Goal: Task Accomplishment & Management: Use online tool/utility

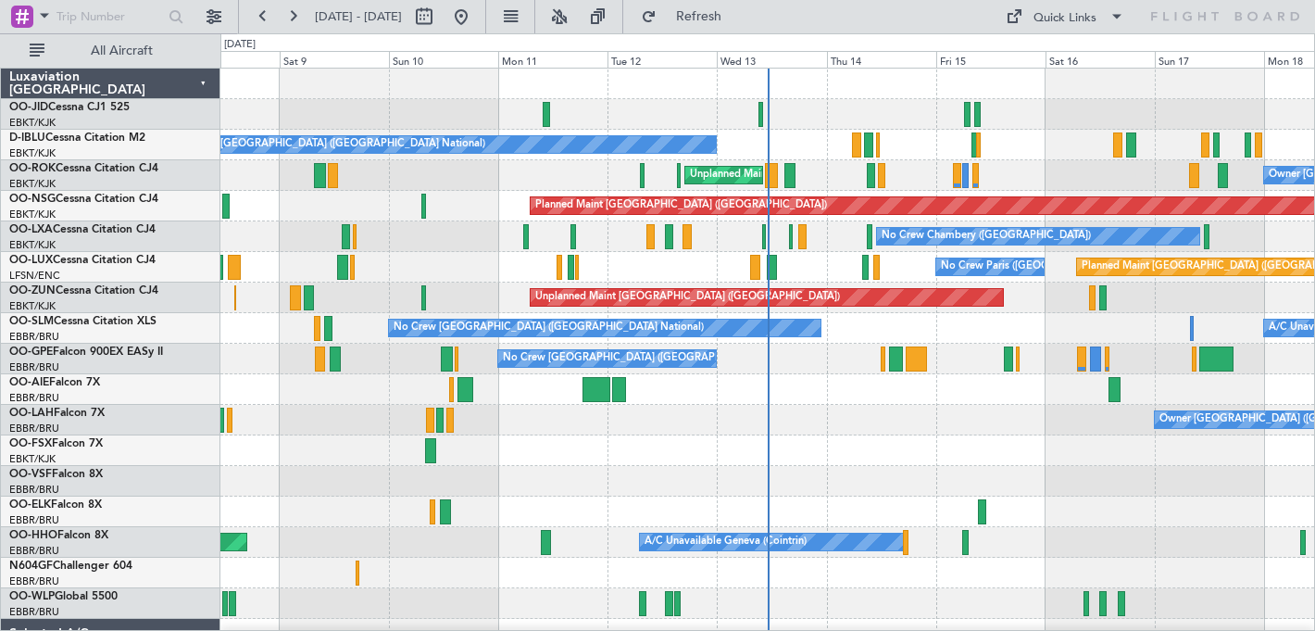
scroll to position [1, 0]
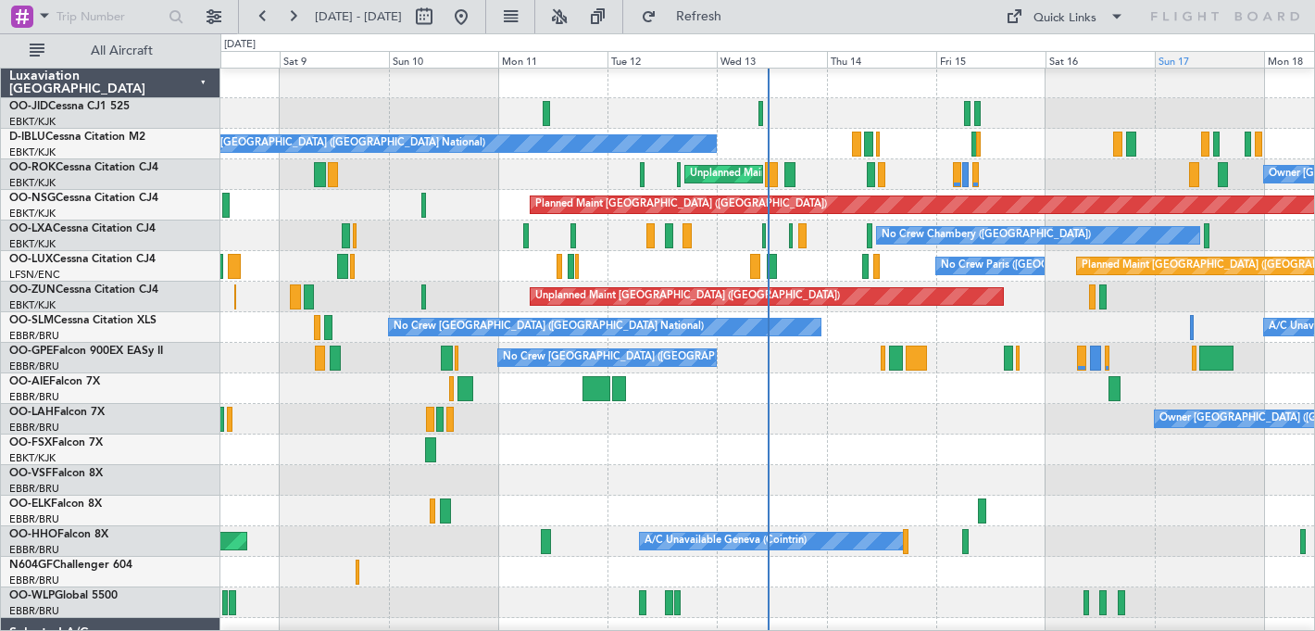
click at [1224, 57] on div "Sun 17" at bounding box center [1209, 59] width 109 height 17
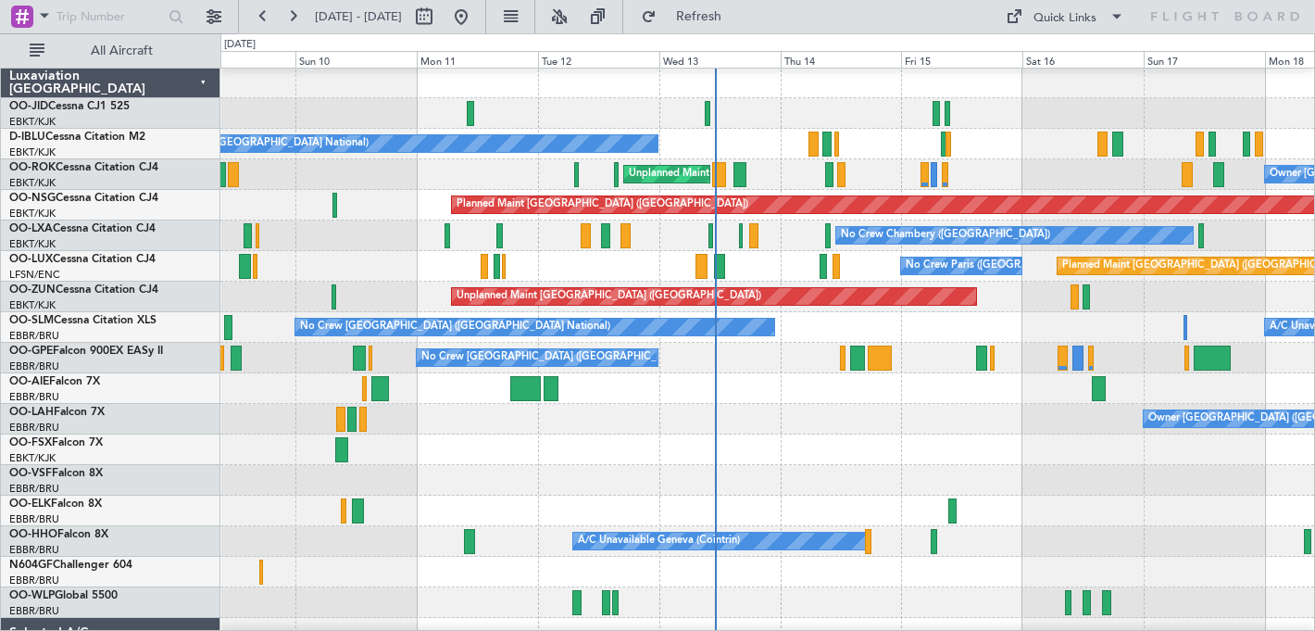
click at [1190, 133] on div "No Crew [GEOGRAPHIC_DATA] ([GEOGRAPHIC_DATA] National)" at bounding box center [767, 144] width 1094 height 31
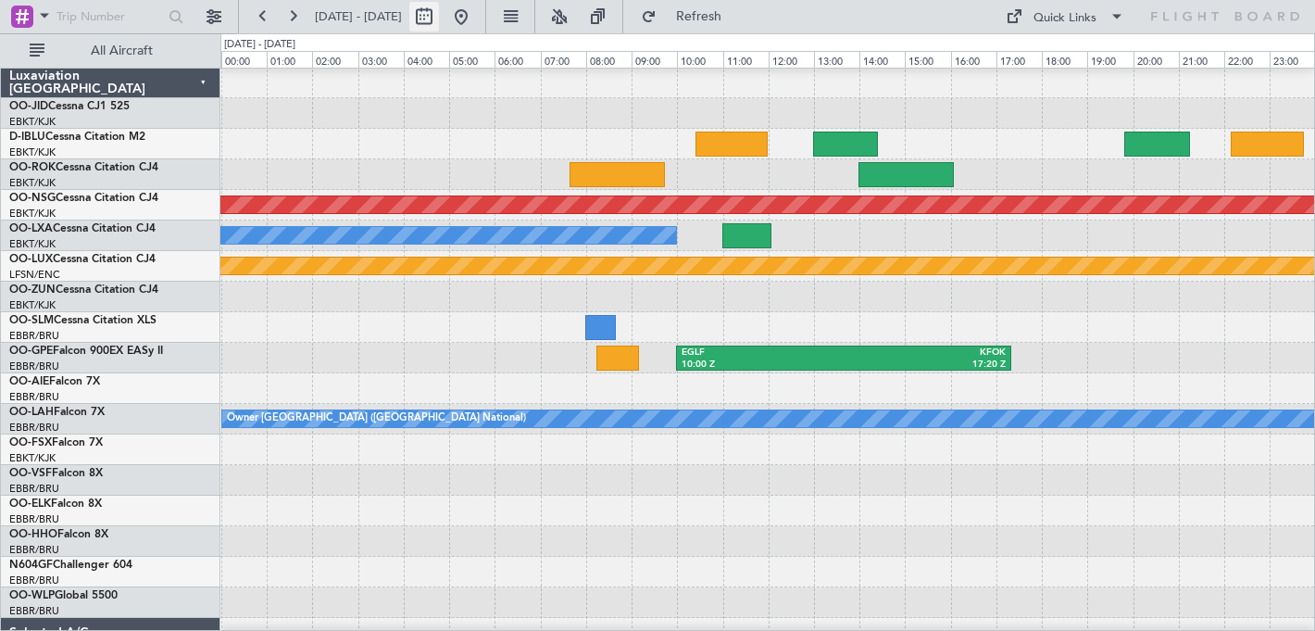
click at [439, 13] on button at bounding box center [424, 17] width 30 height 30
select select "8"
select select "2025"
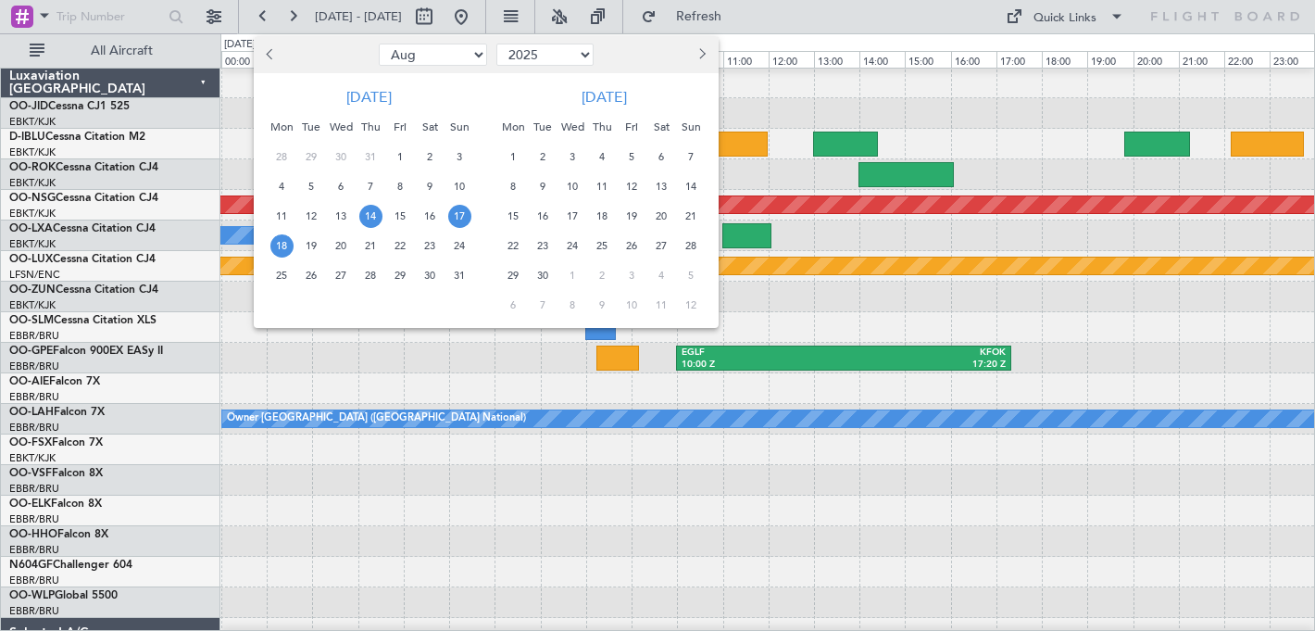
click at [373, 222] on span "14" at bounding box center [370, 216] width 23 height 23
click at [458, 246] on span "24" at bounding box center [459, 245] width 23 height 23
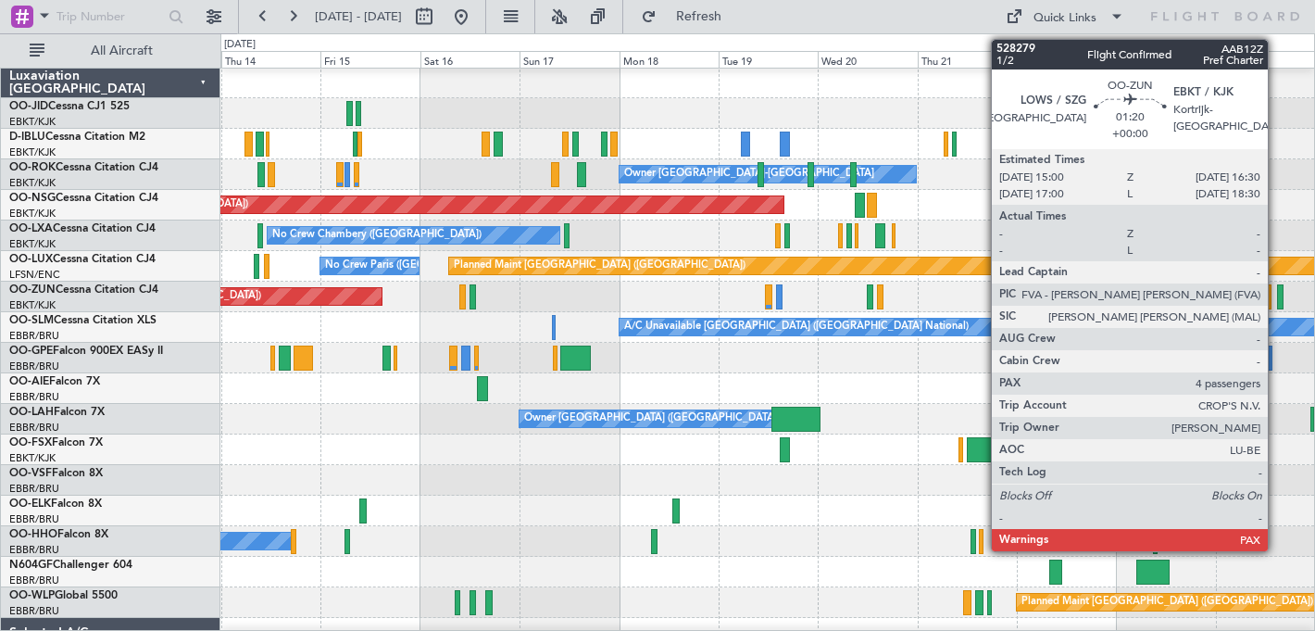
click at [1277, 298] on div at bounding box center [1280, 296] width 6 height 25
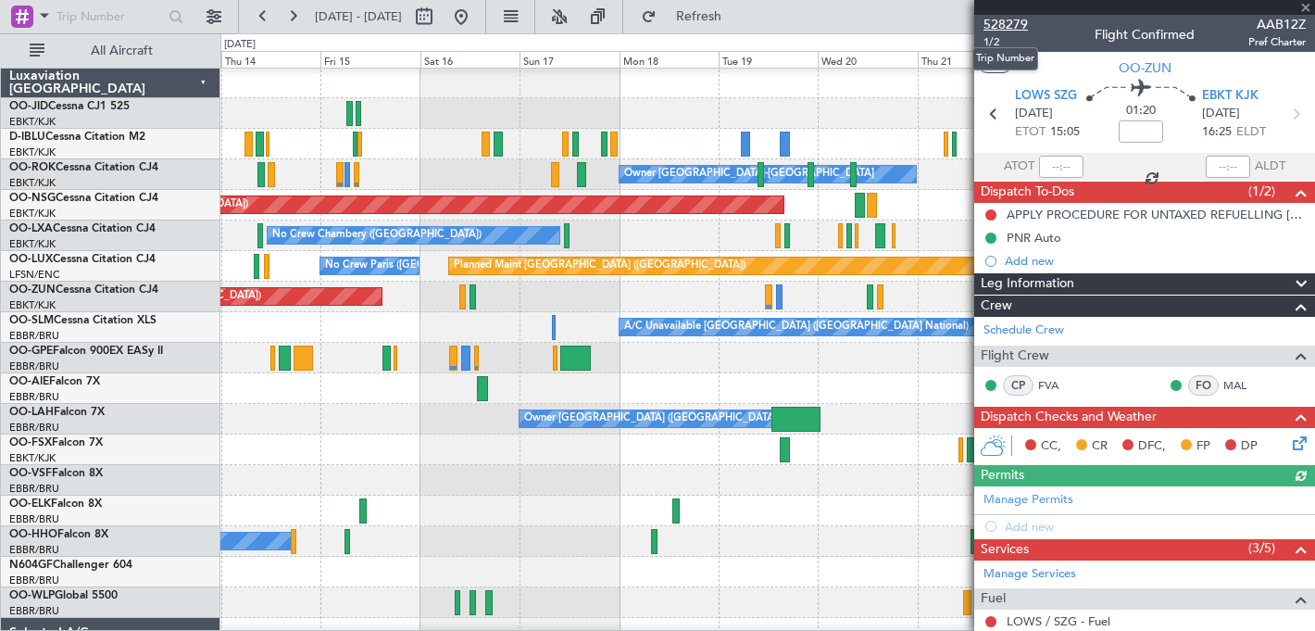
click at [1009, 22] on span "528279" at bounding box center [1006, 24] width 44 height 19
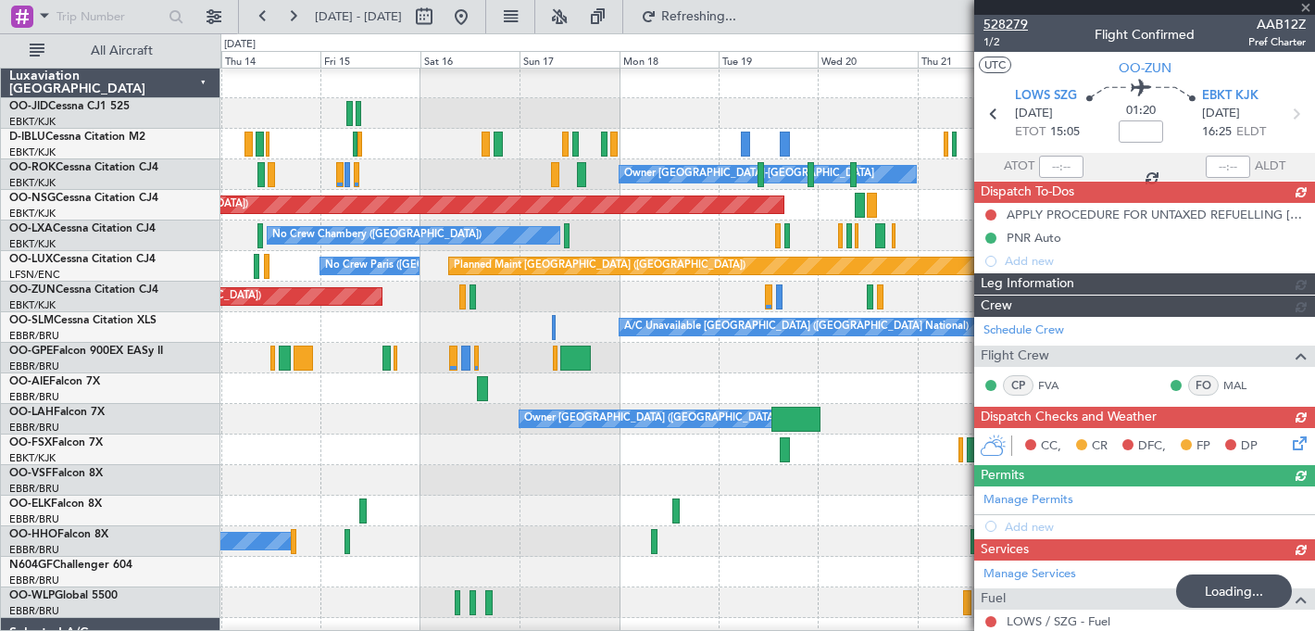
type input "6"
